Goal: Navigation & Orientation: Find specific page/section

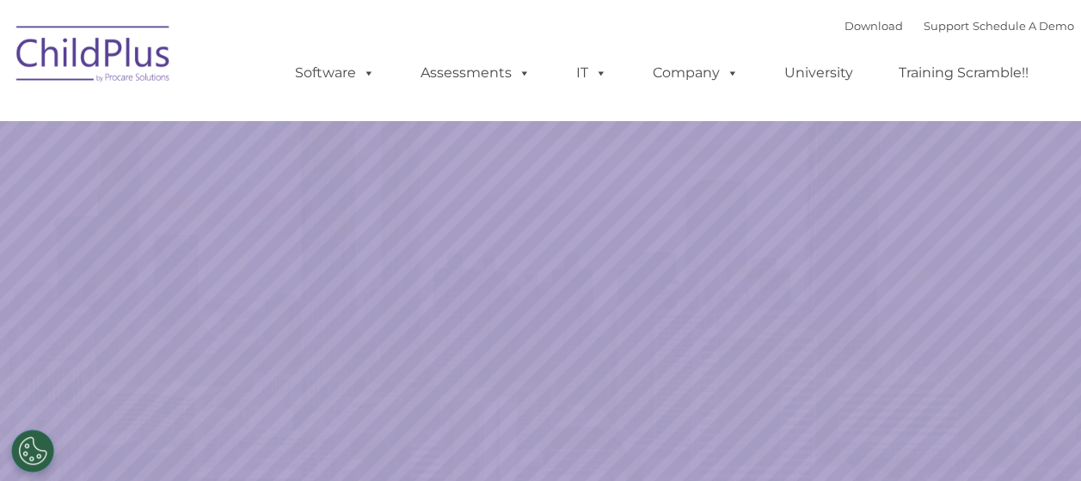
select select "MEDIUM"
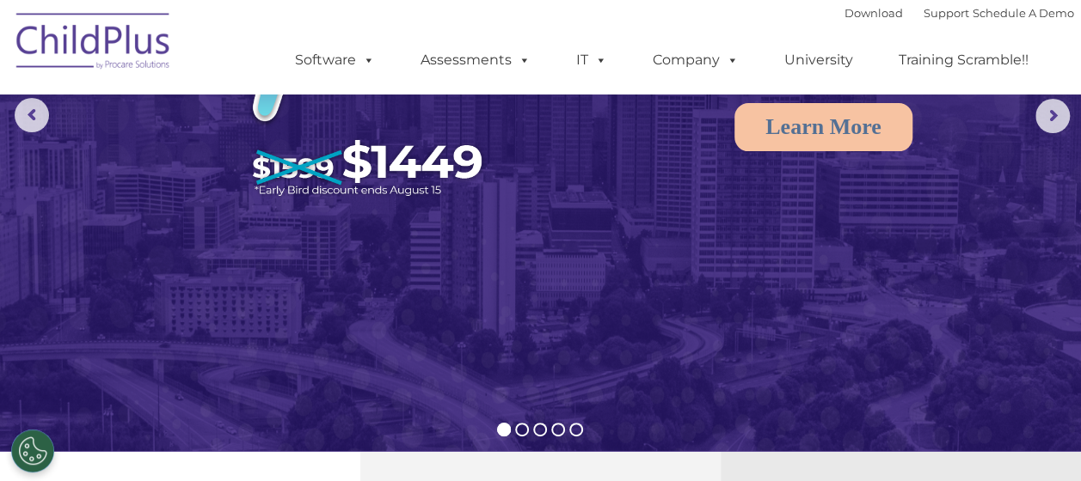
scroll to position [213, 0]
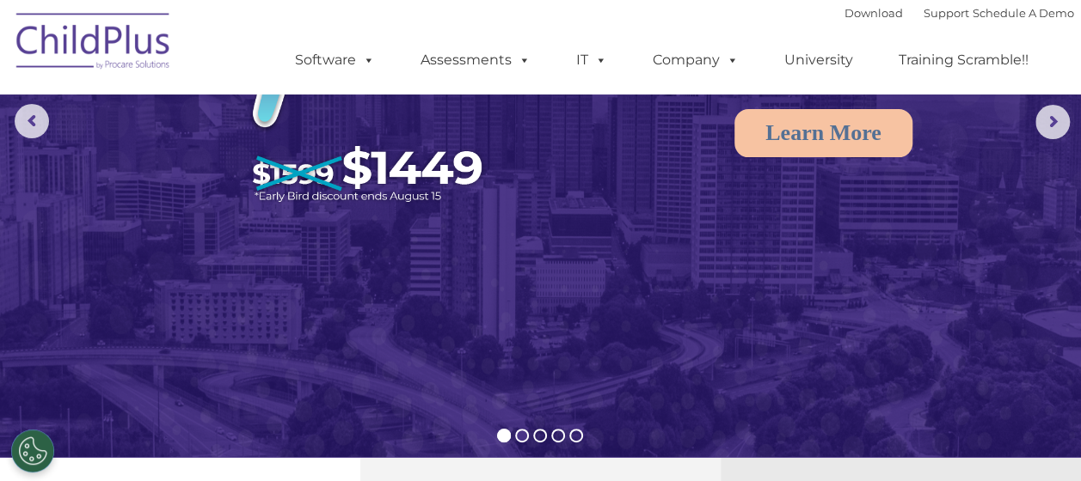
click at [525, 438] on rs-bullet at bounding box center [522, 436] width 14 height 14
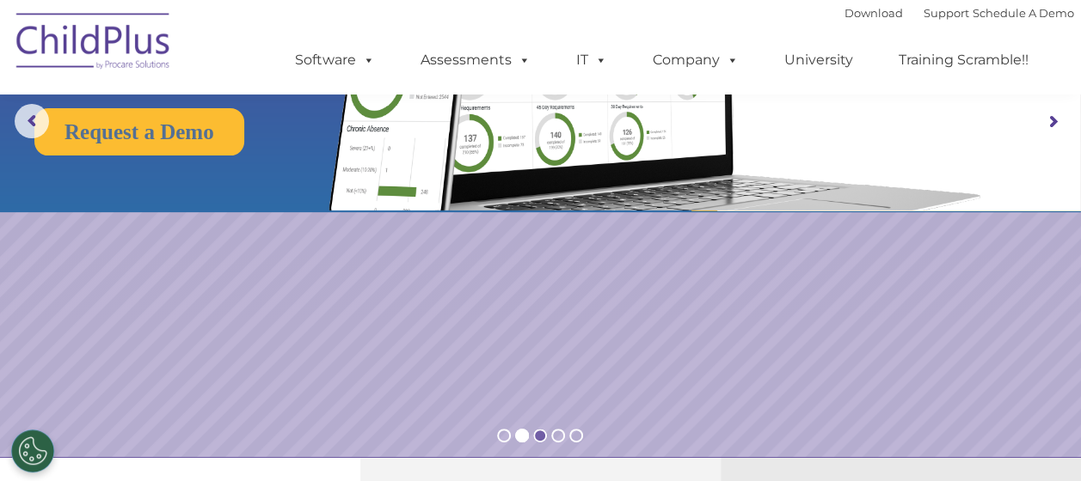
click at [541, 438] on rs-bullet at bounding box center [540, 436] width 14 height 14
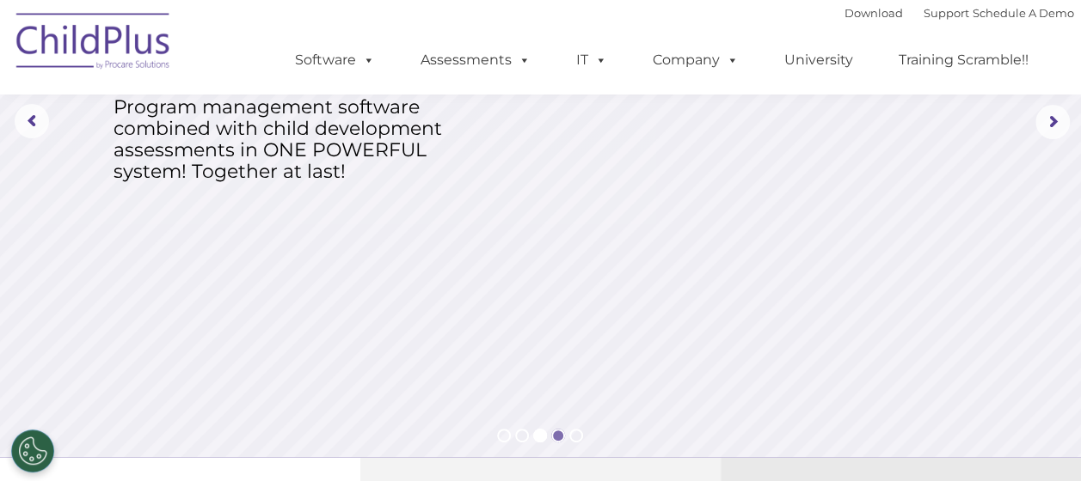
scroll to position [0, 0]
click at [554, 438] on rs-bullet at bounding box center [558, 436] width 14 height 14
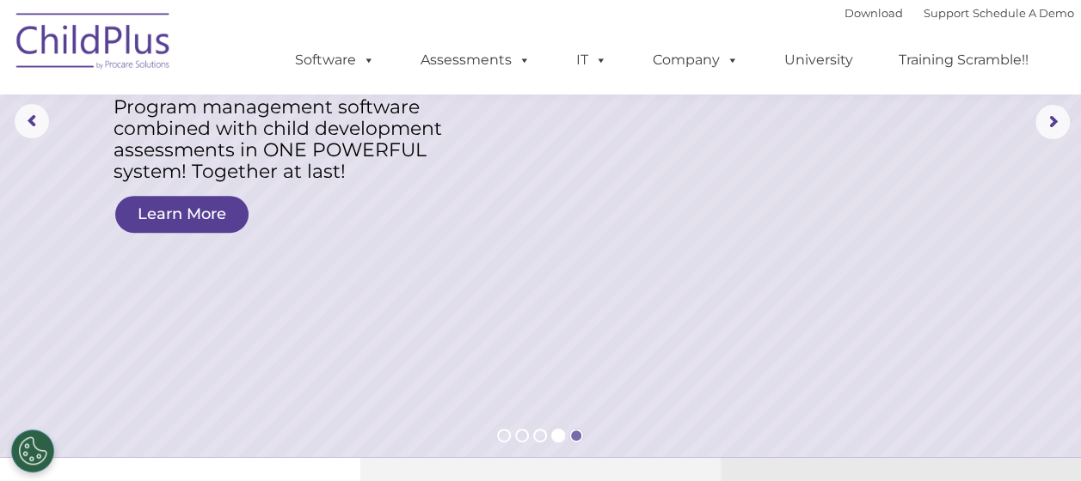
click at [576, 438] on rs-bullet at bounding box center [576, 436] width 14 height 14
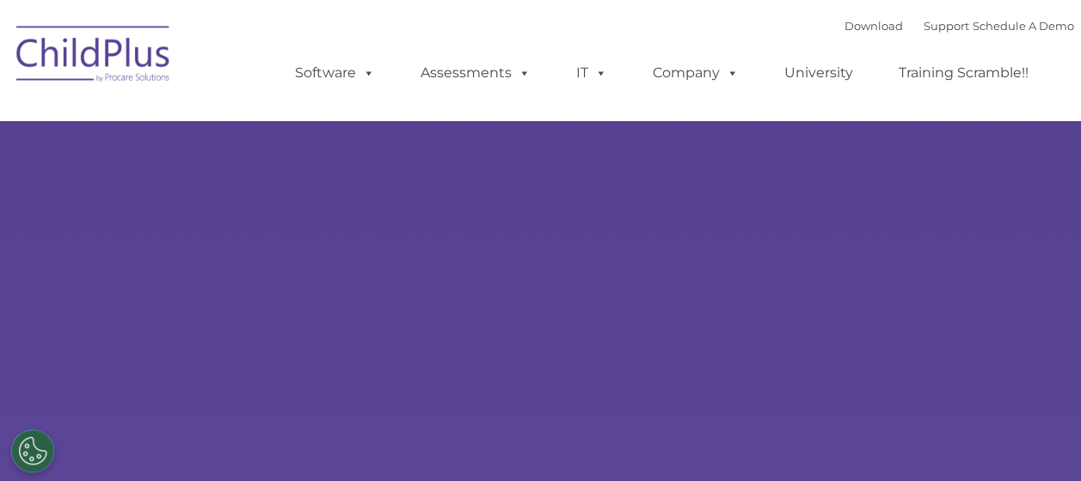
select select "MEDIUM"
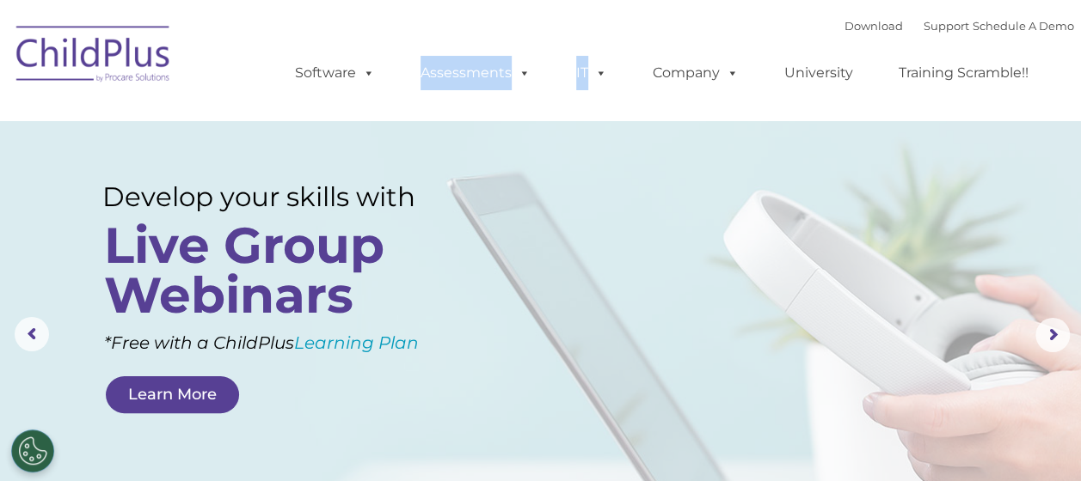
drag, startPoint x: 732, startPoint y: 28, endPoint x: 453, endPoint y: 23, distance: 279.5
click at [453, 23] on div "Download Support | Schedule A Demo  MENU MENU Software ChildPlus: The original…" at bounding box center [666, 60] width 813 height 95
